Goal: Transaction & Acquisition: Register for event/course

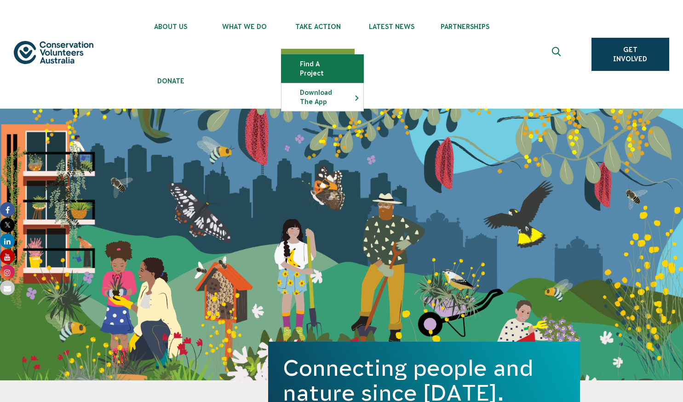
click at [318, 61] on link "Find a project" at bounding box center [323, 69] width 82 height 28
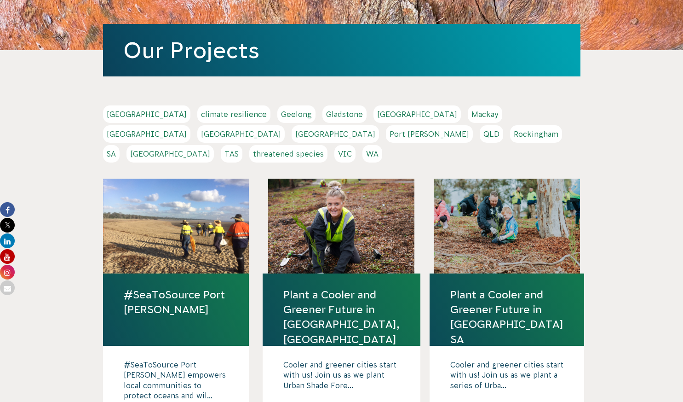
scroll to position [210, 0]
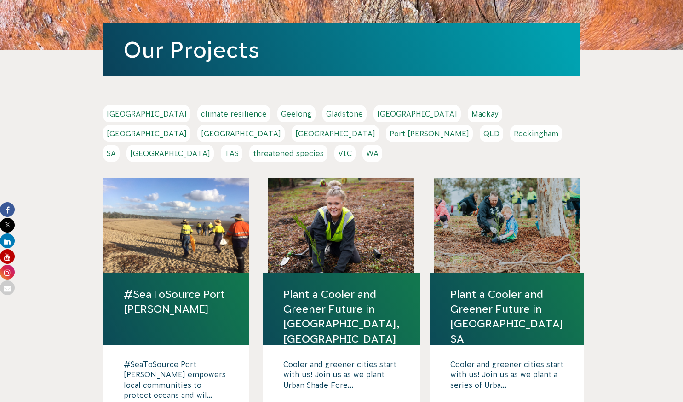
click at [122, 116] on link "[GEOGRAPHIC_DATA]" at bounding box center [146, 113] width 87 height 17
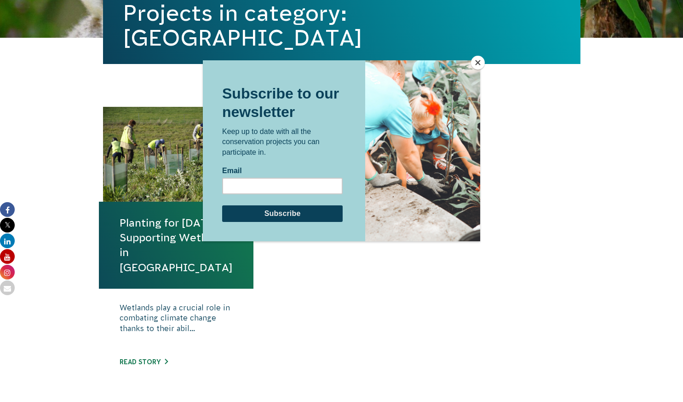
scroll to position [333, 0]
click at [482, 61] on button "Close" at bounding box center [478, 63] width 14 height 14
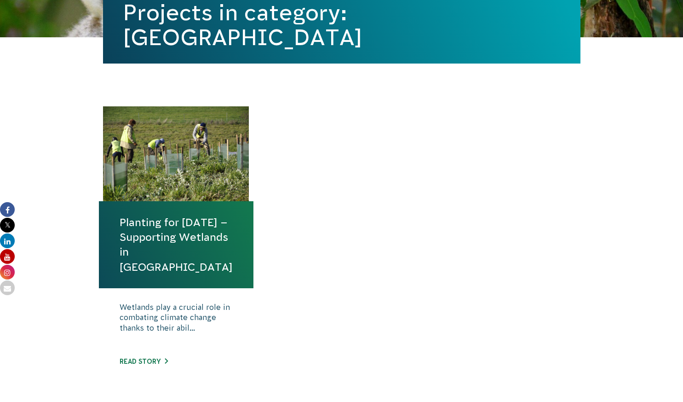
click at [160, 260] on link "Planting for [DATE] – Supporting Wetlands in [GEOGRAPHIC_DATA]" at bounding box center [176, 244] width 113 height 59
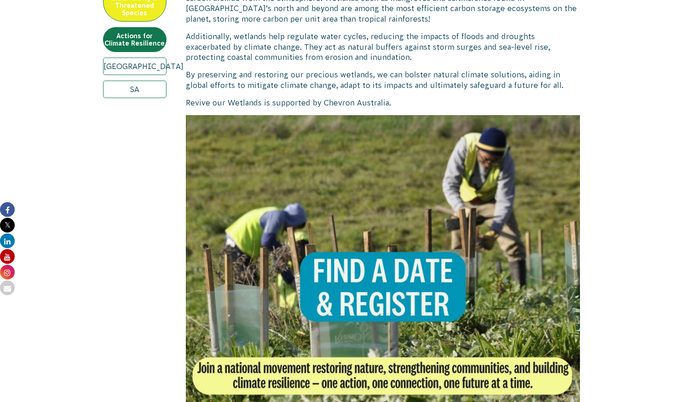
scroll to position [697, 0]
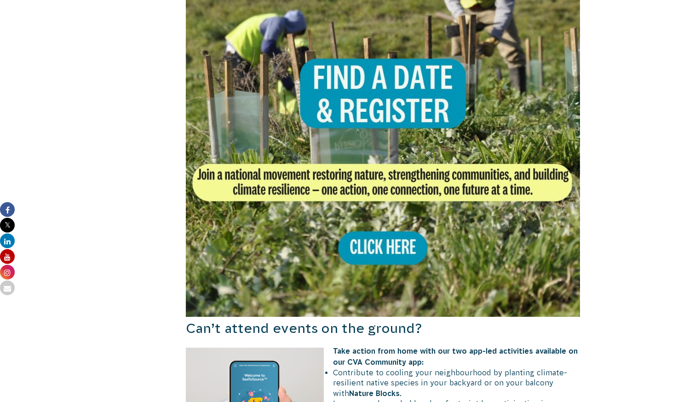
click at [375, 244] on img at bounding box center [383, 119] width 395 height 395
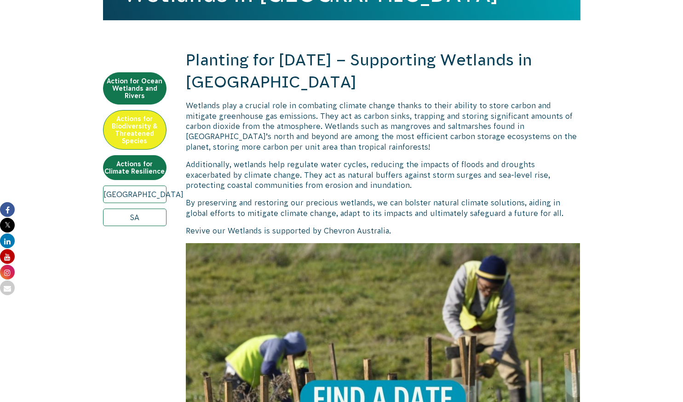
scroll to position [373, 0]
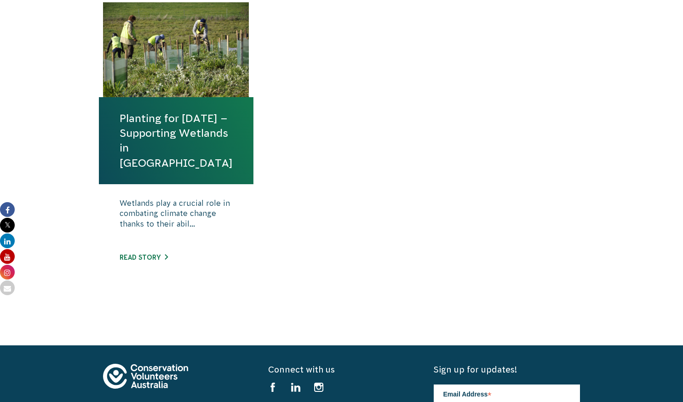
scroll to position [441, 0]
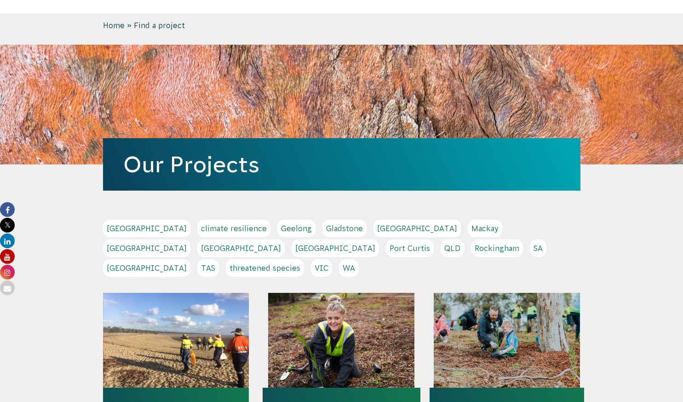
scroll to position [94, 0]
